Goal: Task Accomplishment & Management: Manage account settings

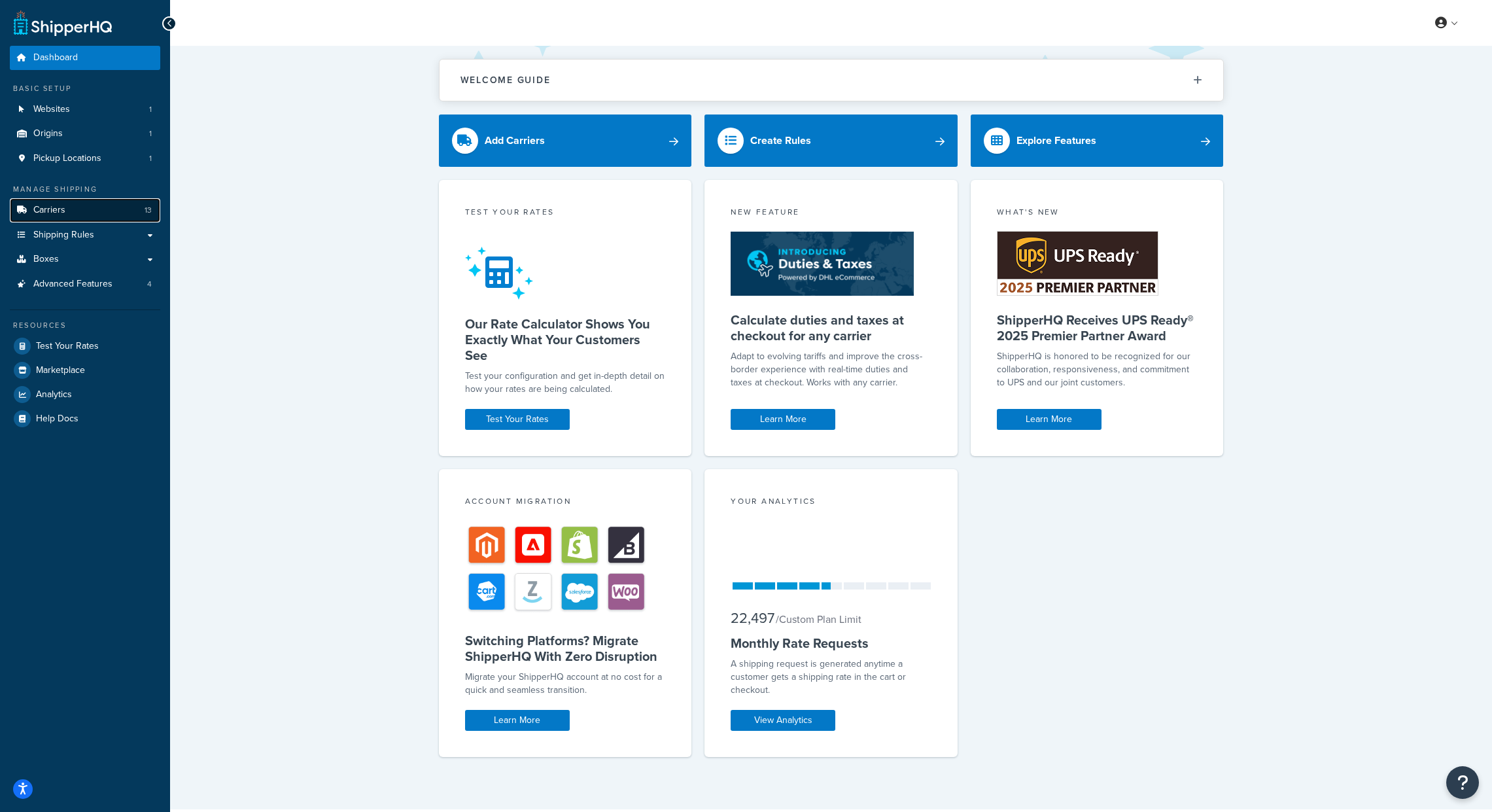
click at [103, 206] on link "Carriers 13" at bounding box center [84, 210] width 150 height 25
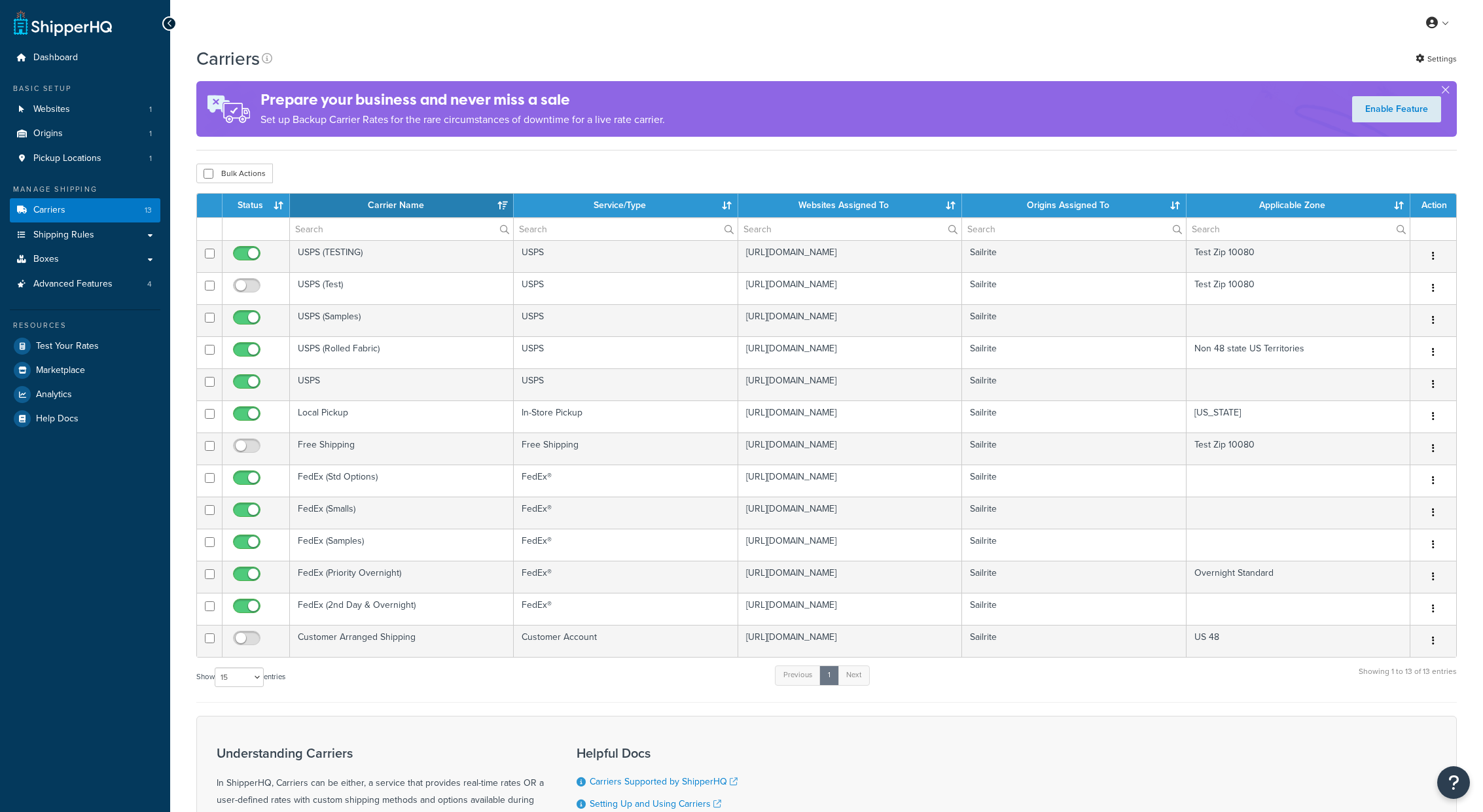
select select "15"
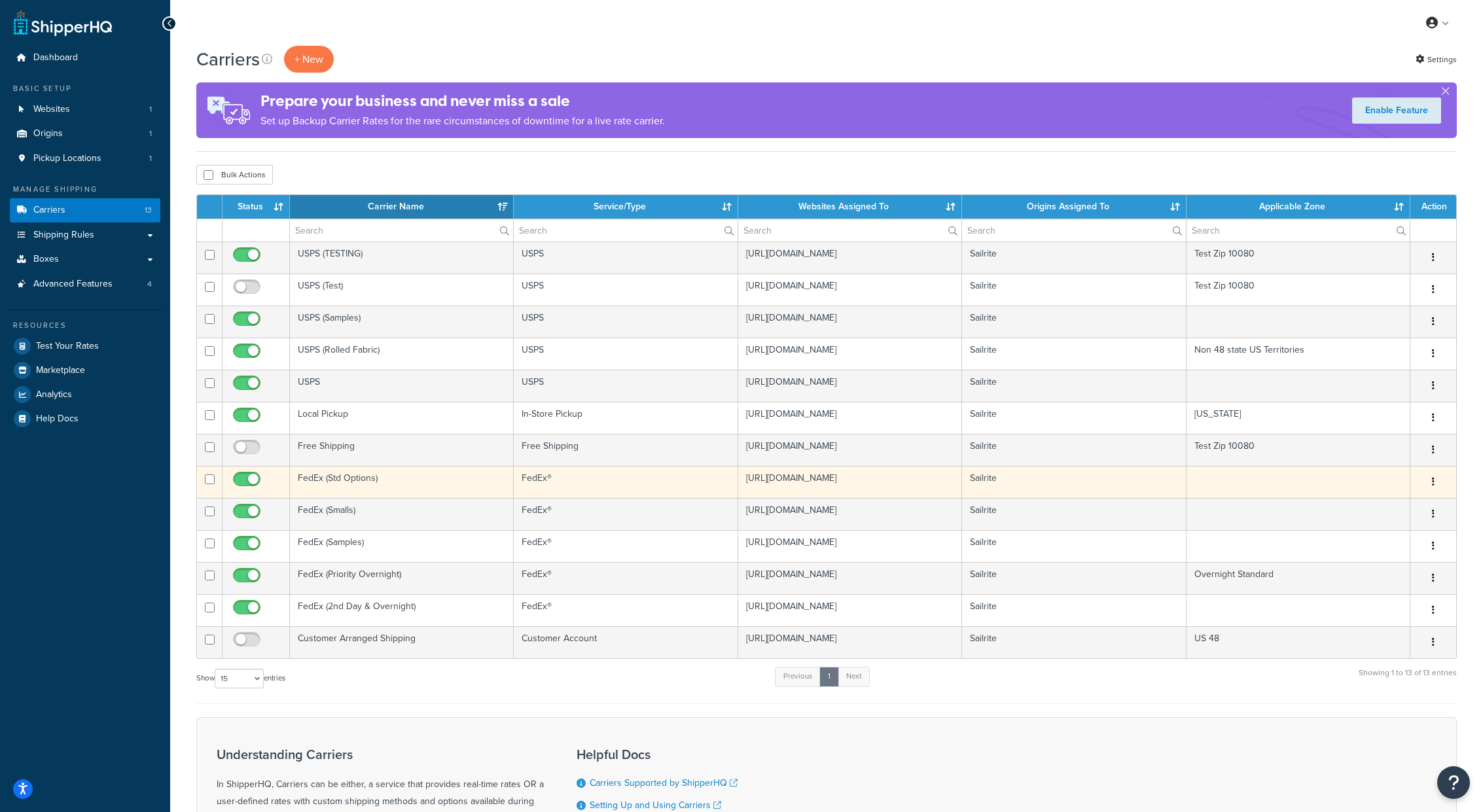
click at [389, 476] on td "FedEx (Std Options)" at bounding box center [402, 481] width 224 height 32
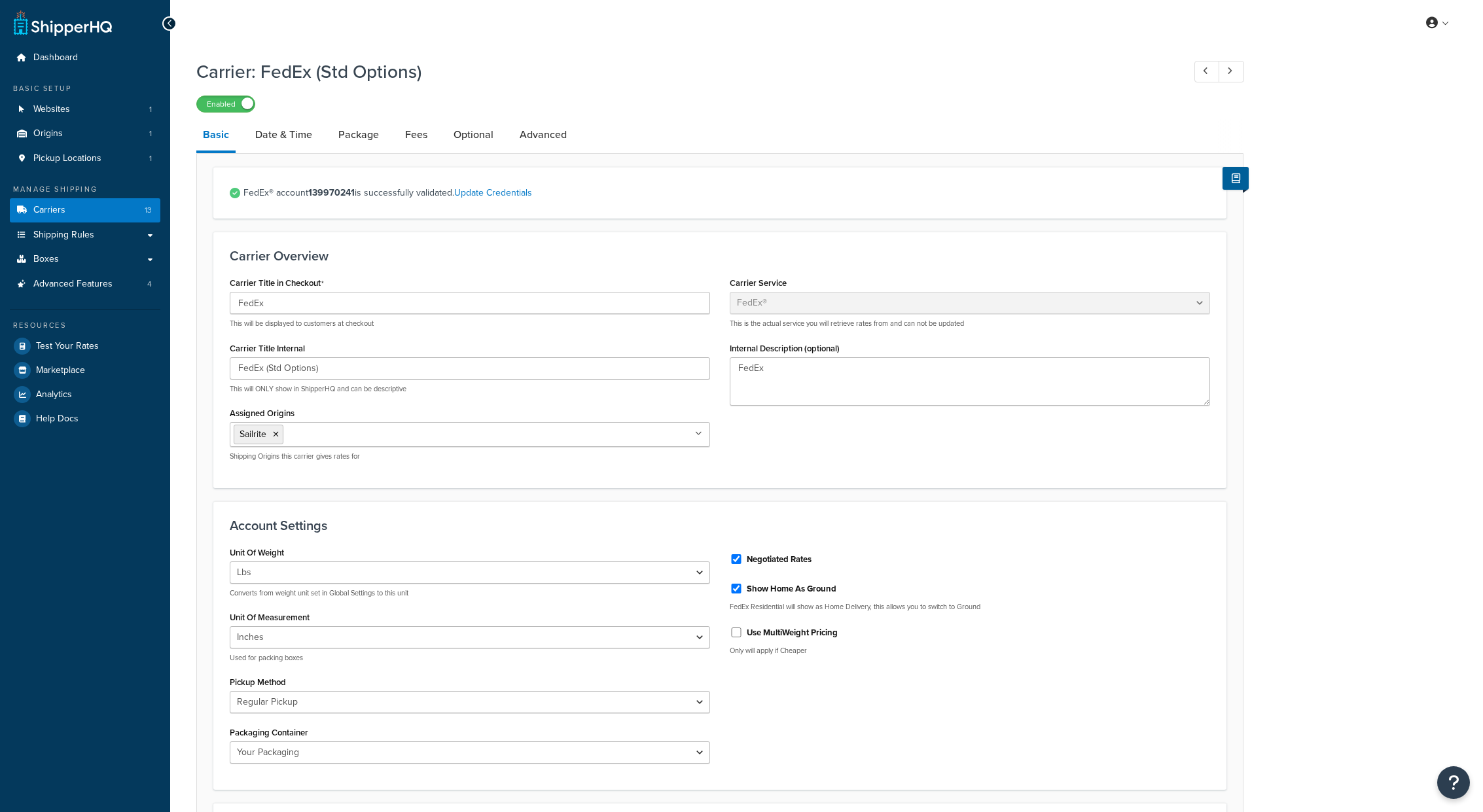
select select "fedEx"
select select "REGULAR_PICKUP"
select select "YOUR_PACKAGING"
click at [296, 134] on link "Date & Time" at bounding box center [283, 135] width 70 height 31
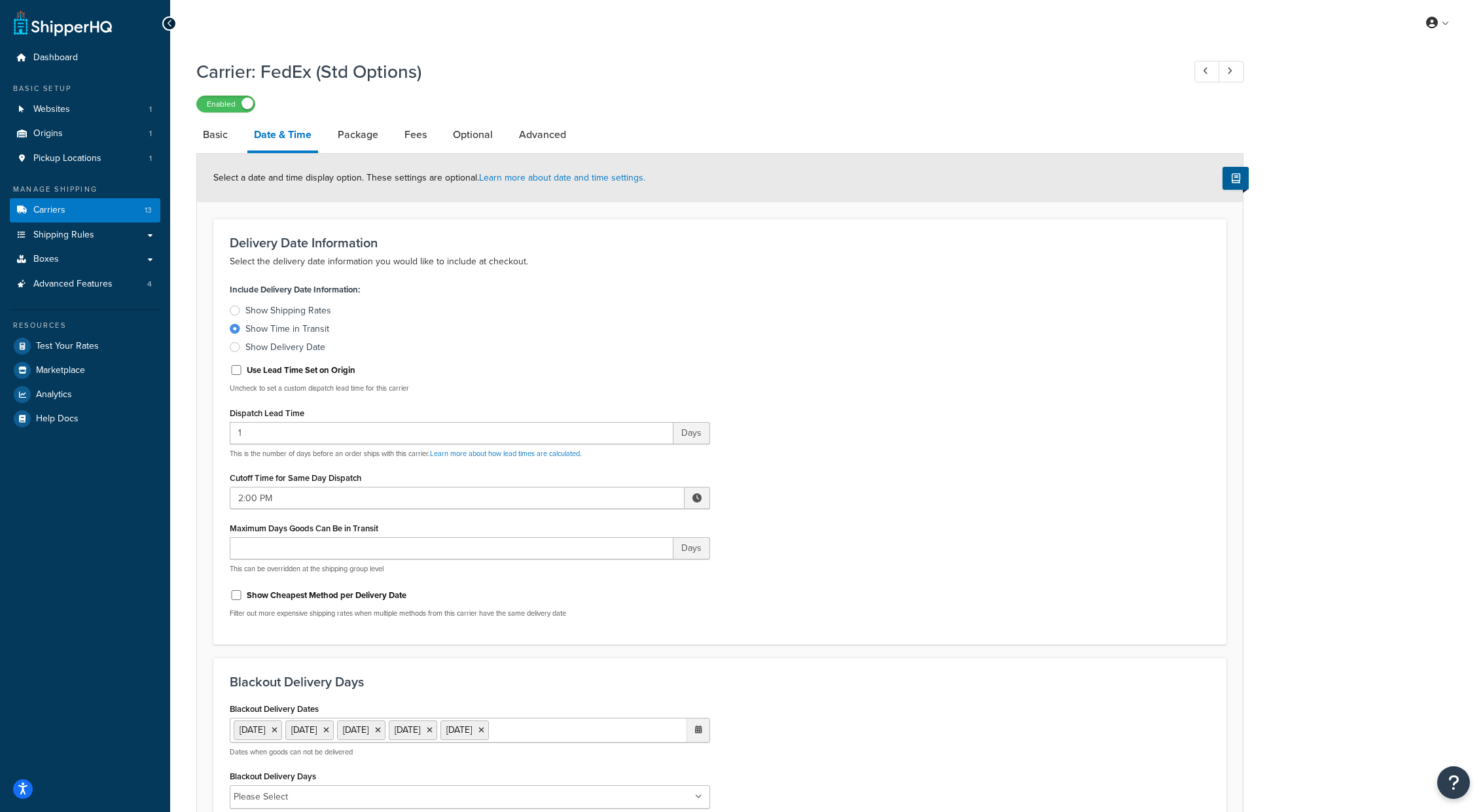
click at [168, 21] on icon at bounding box center [170, 23] width 6 height 9
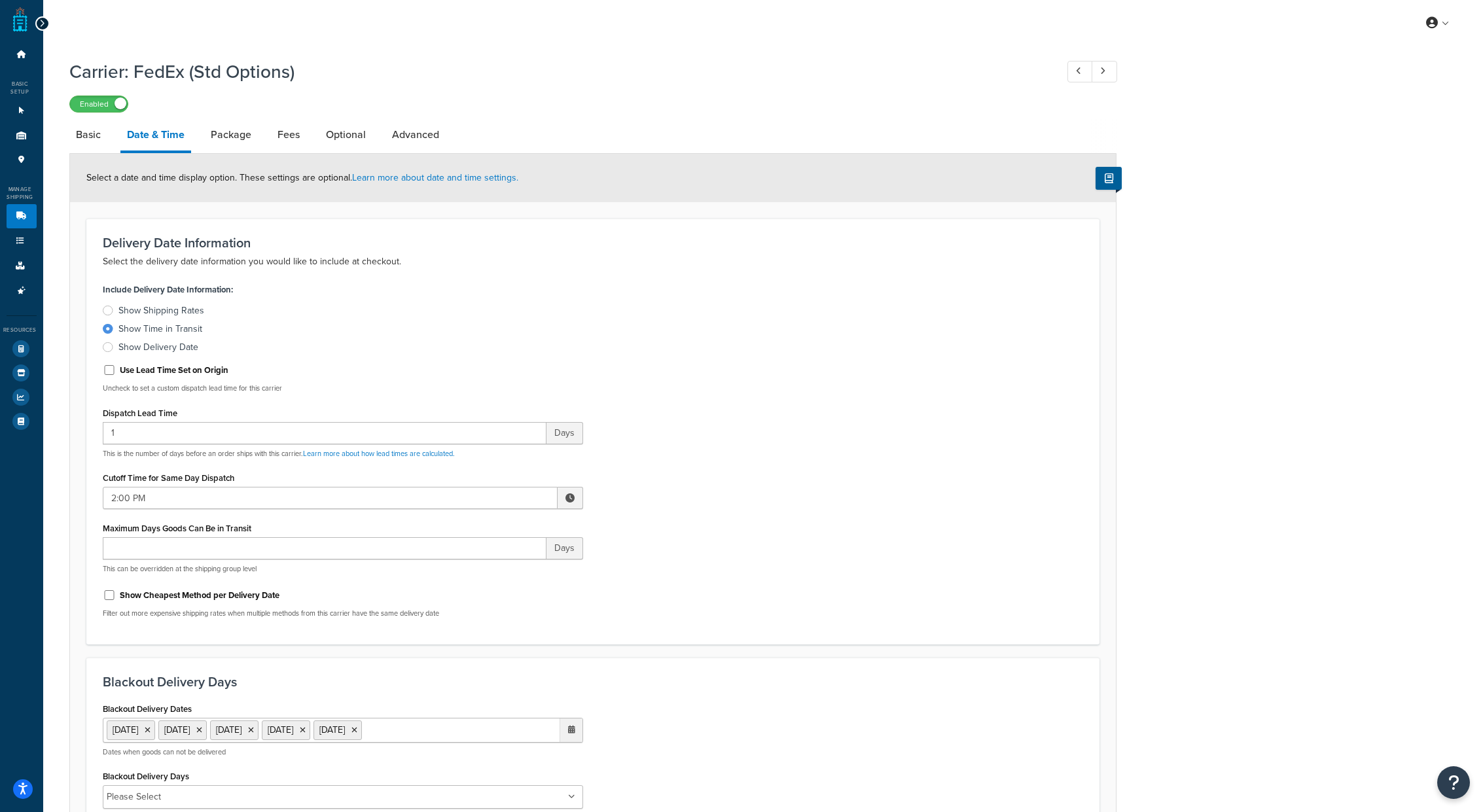
click at [41, 19] on icon at bounding box center [42, 23] width 6 height 9
